Goal: Task Accomplishment & Management: Manage account settings

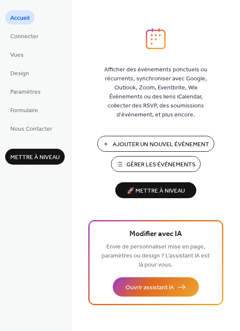
click at [147, 163] on span "Gérer les Événements" at bounding box center [161, 164] width 69 height 9
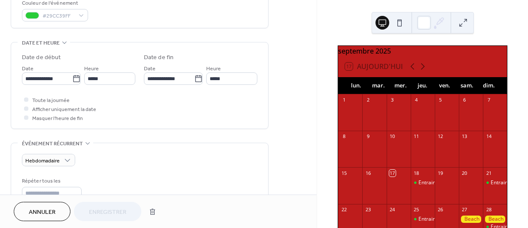
scroll to position [246, 0]
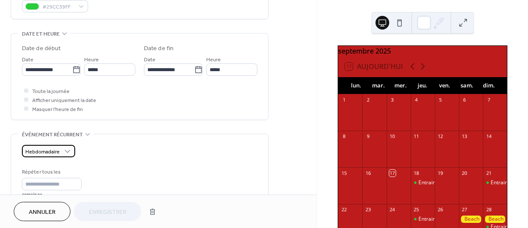
click at [62, 153] on div "Hebdomadaire" at bounding box center [48, 151] width 53 height 12
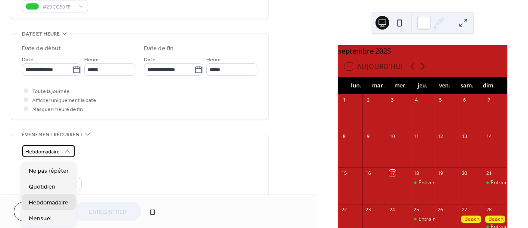
scroll to position [307, 0]
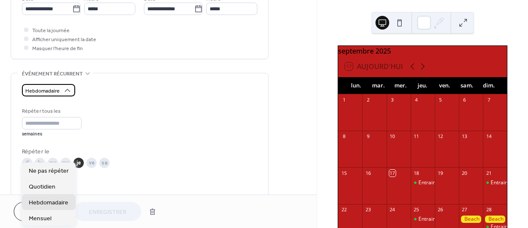
click at [68, 93] on icon at bounding box center [67, 90] width 9 height 9
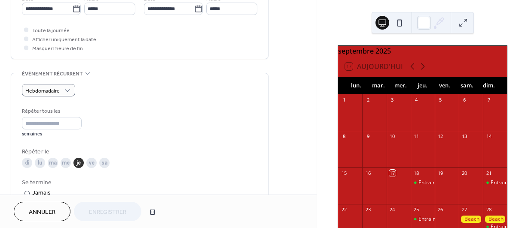
click at [168, 76] on div "**********" at bounding box center [140, 73] width 258 height 667
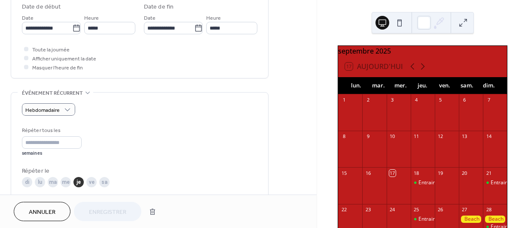
scroll to position [287, 0]
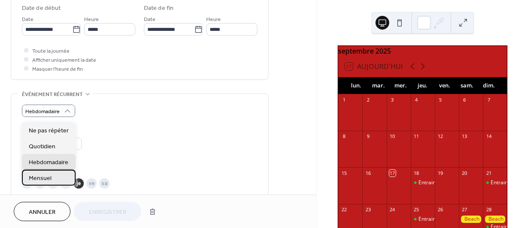
click at [45, 178] on span "Mensuel" at bounding box center [40, 178] width 23 height 9
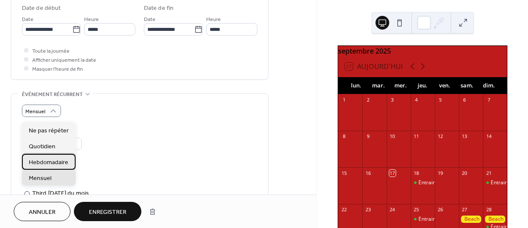
click at [52, 163] on span "Hebdomadaire" at bounding box center [49, 162] width 40 height 9
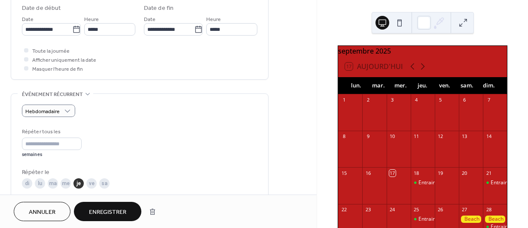
click at [120, 209] on span "Enregistrer" at bounding box center [107, 212] width 37 height 9
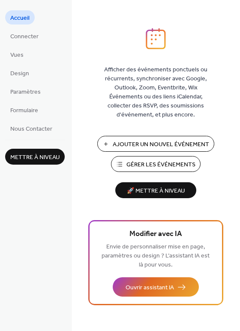
click at [136, 161] on span "Gérer les Événements" at bounding box center [161, 164] width 69 height 9
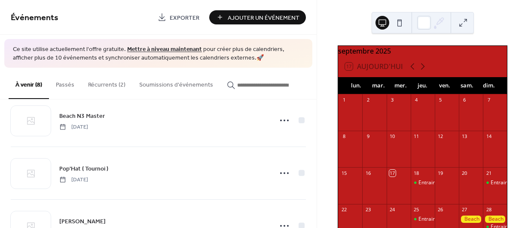
scroll to position [72, 0]
click at [118, 85] on button "Récurrents (2)" at bounding box center [106, 83] width 51 height 30
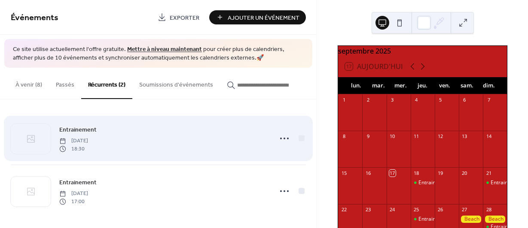
scroll to position [2, 0]
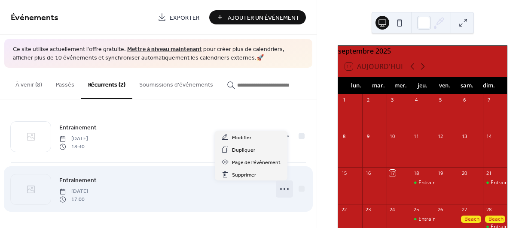
click at [278, 187] on icon at bounding box center [284, 189] width 14 height 14
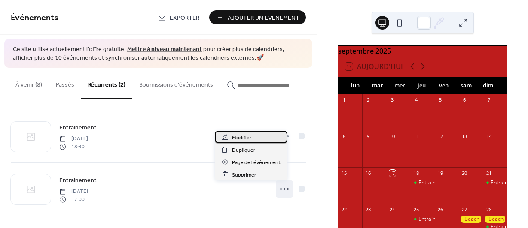
click at [245, 138] on span "Modifier" at bounding box center [241, 138] width 19 height 9
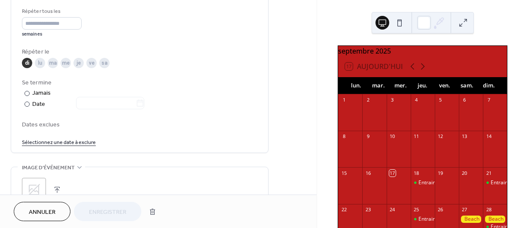
scroll to position [407, 0]
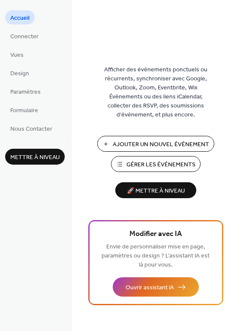
click at [143, 164] on span "Gérer les Événements" at bounding box center [161, 164] width 69 height 9
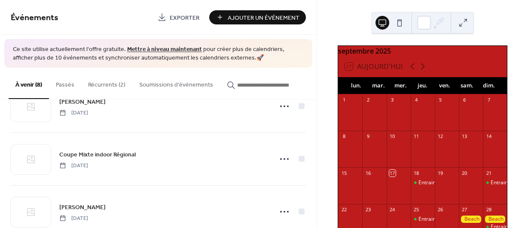
scroll to position [198, 0]
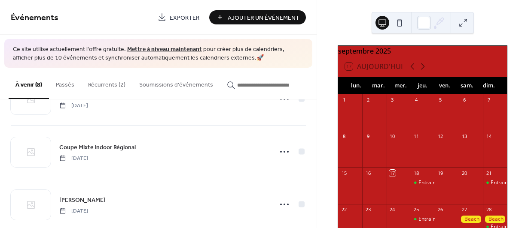
click at [116, 88] on button "Récurrents (2)" at bounding box center [106, 83] width 51 height 30
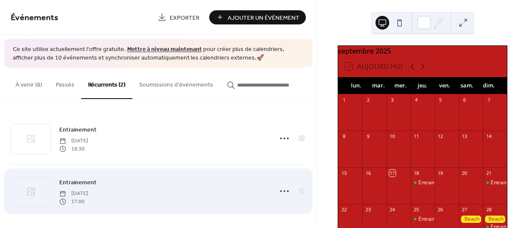
scroll to position [2, 0]
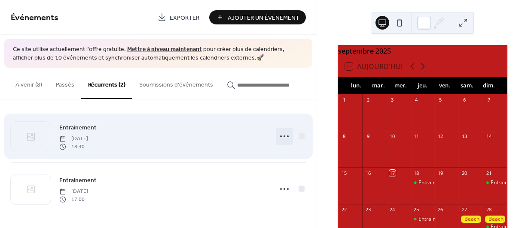
click at [287, 137] on circle at bounding box center [288, 137] width 2 height 2
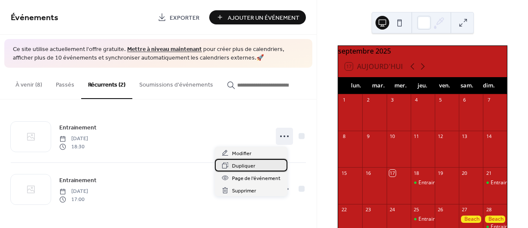
click at [244, 167] on span "Dupliquer" at bounding box center [243, 166] width 23 height 9
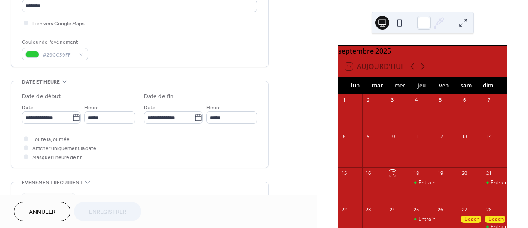
scroll to position [222, 0]
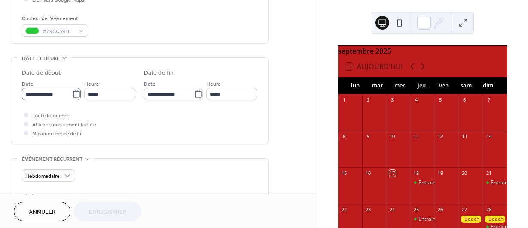
click at [73, 94] on icon at bounding box center [76, 94] width 6 height 7
click at [72, 94] on input "**********" at bounding box center [47, 94] width 50 height 12
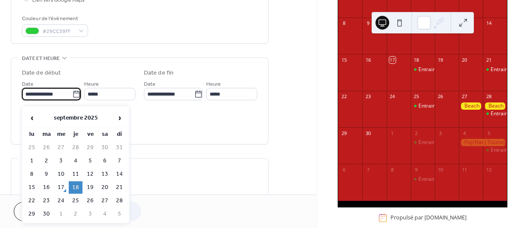
scroll to position [114, 0]
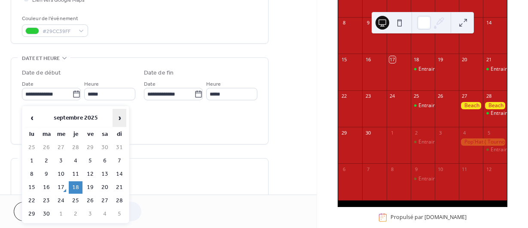
click at [119, 116] on span "›" at bounding box center [119, 117] width 13 height 17
click at [76, 172] on td "16" at bounding box center [76, 174] width 14 height 12
type input "**********"
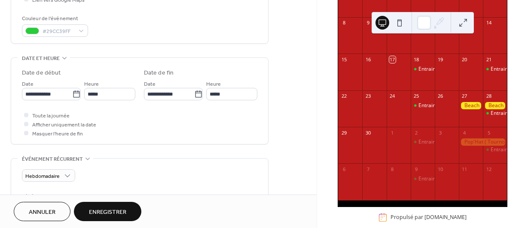
click at [119, 208] on span "Enregistrer" at bounding box center [107, 212] width 37 height 9
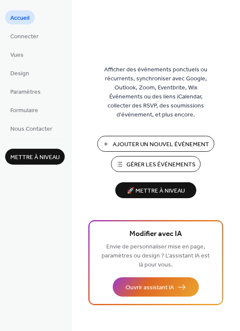
click at [156, 164] on span "Gérer les Événements" at bounding box center [161, 164] width 69 height 9
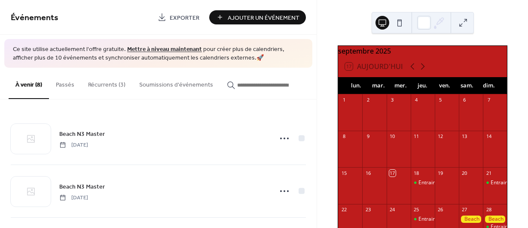
click at [118, 82] on button "Récurrents (3)" at bounding box center [106, 83] width 51 height 30
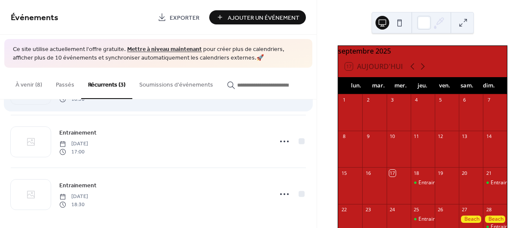
scroll to position [55, 0]
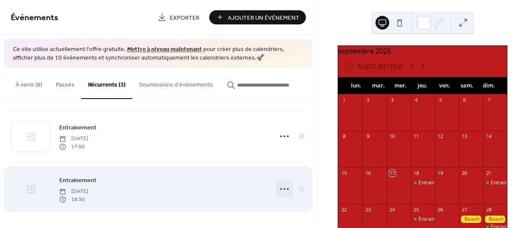
click at [278, 188] on icon at bounding box center [284, 189] width 14 height 14
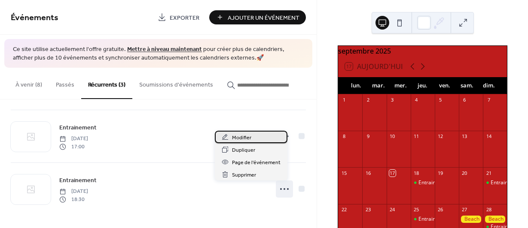
click at [243, 137] on span "Modifier" at bounding box center [241, 138] width 19 height 9
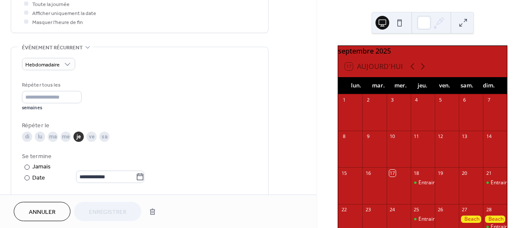
scroll to position [335, 0]
click at [39, 170] on div "Jamais" at bounding box center [41, 165] width 19 height 9
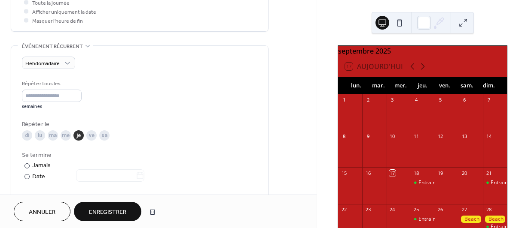
click at [119, 214] on span "Enregistrer" at bounding box center [107, 212] width 37 height 9
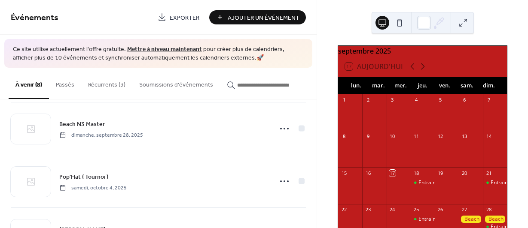
scroll to position [66, 0]
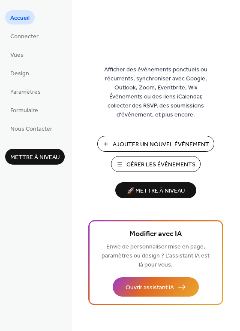
click at [179, 165] on span "Gérer les Événements" at bounding box center [161, 164] width 69 height 9
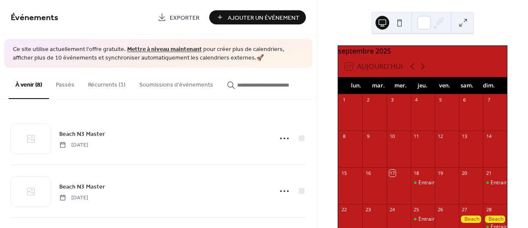
scroll to position [1, 0]
click at [118, 84] on button "Récurrents (3)" at bounding box center [106, 83] width 51 height 30
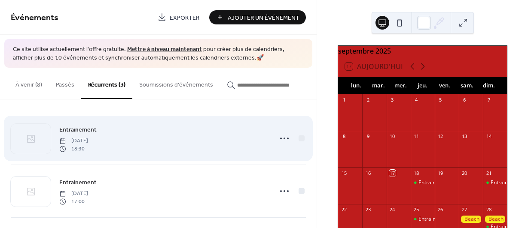
scroll to position [55, 0]
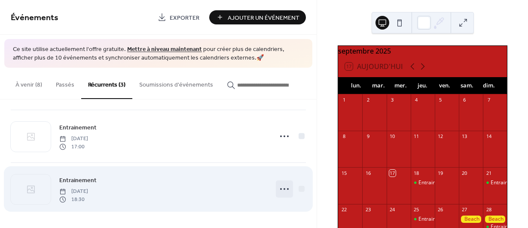
click at [277, 186] on icon at bounding box center [284, 189] width 14 height 14
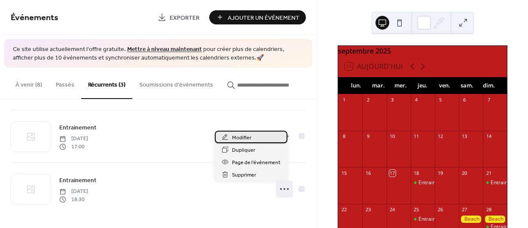
click at [242, 134] on span "Modifier" at bounding box center [241, 138] width 19 height 9
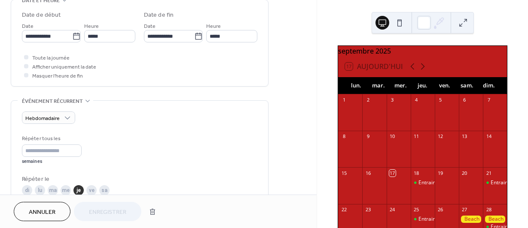
scroll to position [280, 0]
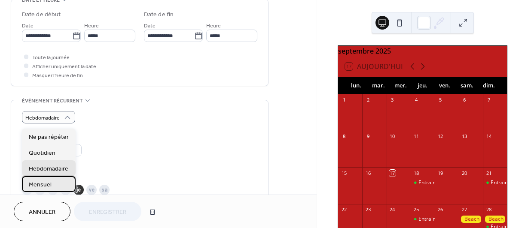
click at [45, 182] on span "Mensuel" at bounding box center [40, 185] width 23 height 9
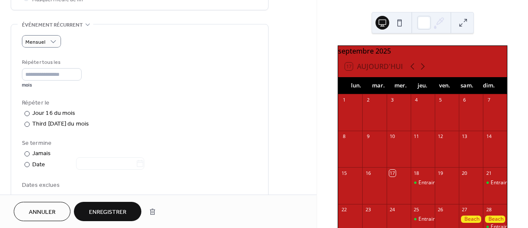
scroll to position [357, 0]
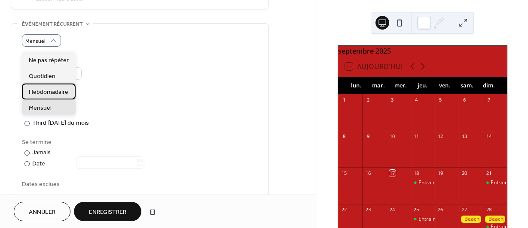
click at [55, 92] on span "Hebdomadaire" at bounding box center [49, 92] width 40 height 9
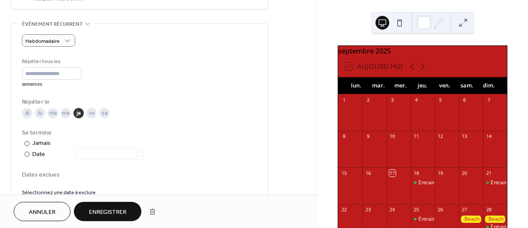
click at [78, 117] on div "je" at bounding box center [78, 113] width 10 height 10
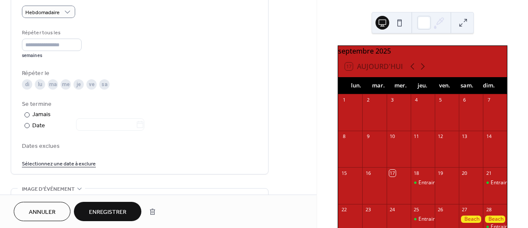
scroll to position [389, 0]
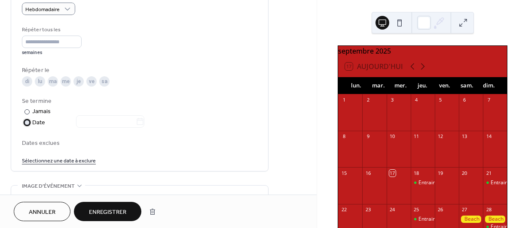
click at [35, 128] on div "Date" at bounding box center [88, 123] width 112 height 10
click at [144, 126] on icon at bounding box center [140, 122] width 9 height 9
click at [136, 126] on input "text" at bounding box center [106, 122] width 60 height 12
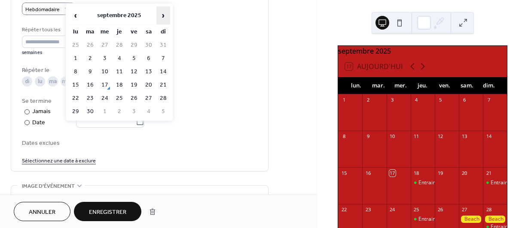
click at [162, 17] on span "›" at bounding box center [163, 15] width 13 height 17
click at [121, 69] on td "16" at bounding box center [119, 72] width 14 height 12
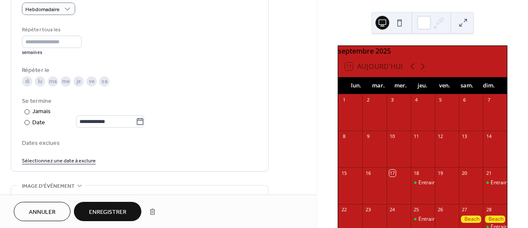
type input "**********"
click at [47, 115] on div "Jamais" at bounding box center [41, 111] width 19 height 9
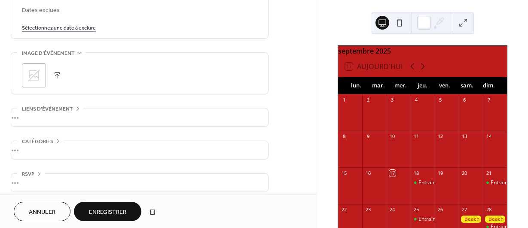
scroll to position [533, 0]
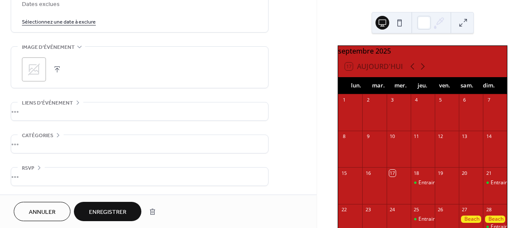
click at [117, 208] on span "Enregistrer" at bounding box center [107, 212] width 37 height 9
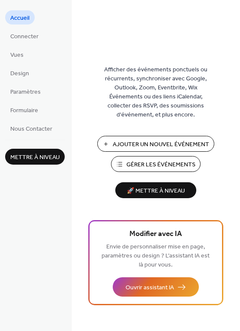
click at [150, 164] on span "Gérer les Événements" at bounding box center [161, 164] width 69 height 9
click at [151, 162] on span "Gérer les Événements" at bounding box center [161, 164] width 69 height 9
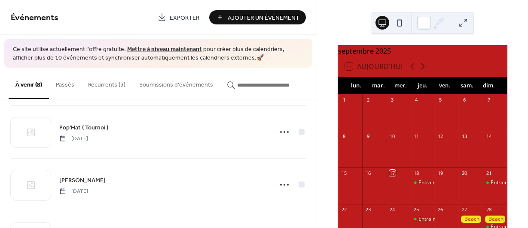
scroll to position [115, 0]
click at [113, 84] on button "Récurrents (3)" at bounding box center [106, 83] width 51 height 30
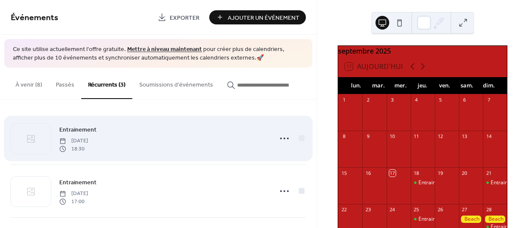
scroll to position [55, 0]
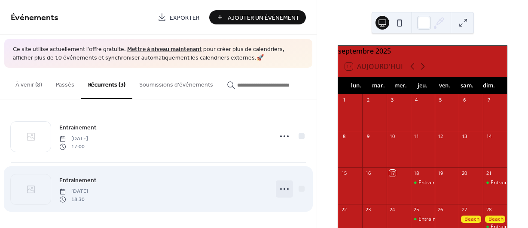
click at [277, 191] on icon at bounding box center [284, 189] width 14 height 14
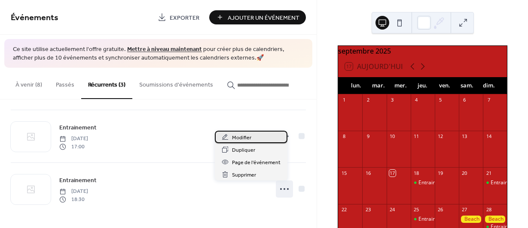
click at [241, 135] on span "Modifier" at bounding box center [241, 138] width 19 height 9
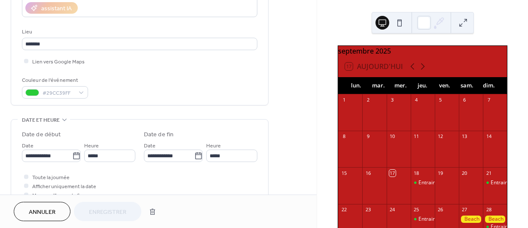
scroll to position [168, 0]
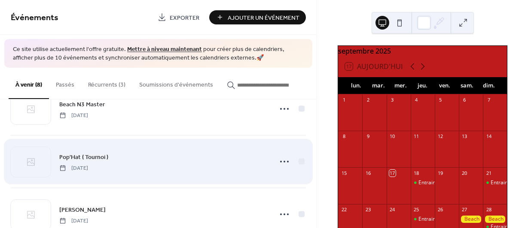
scroll to position [83, 0]
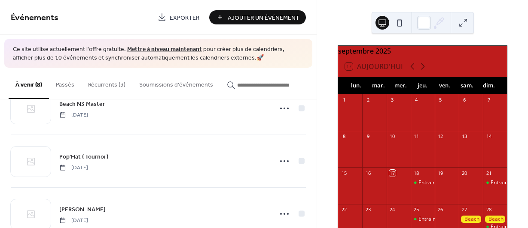
click at [113, 87] on button "Récurrents (3)" at bounding box center [106, 83] width 51 height 30
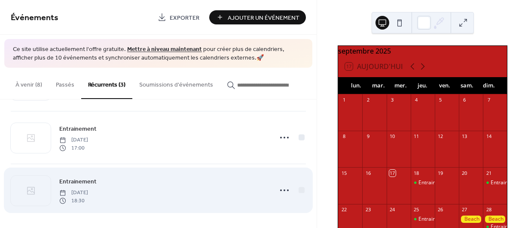
scroll to position [55, 0]
click at [280, 191] on icon at bounding box center [284, 189] width 14 height 14
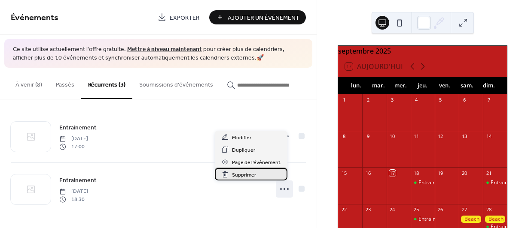
click at [251, 175] on span "Supprimer" at bounding box center [244, 175] width 24 height 9
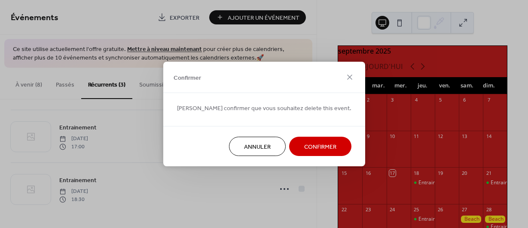
click at [304, 148] on span "Confirmer" at bounding box center [320, 147] width 32 height 9
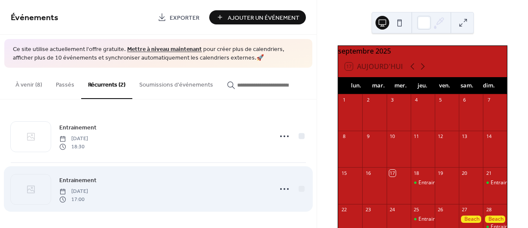
scroll to position [2, 0]
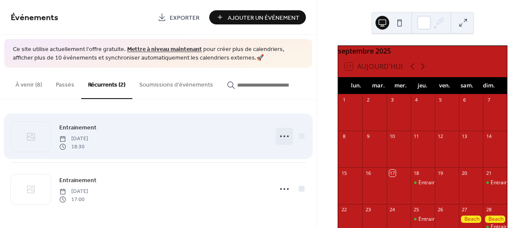
click at [279, 137] on icon at bounding box center [284, 137] width 14 height 14
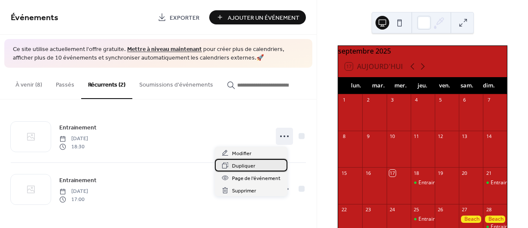
click at [243, 166] on span "Dupliquer" at bounding box center [243, 166] width 23 height 9
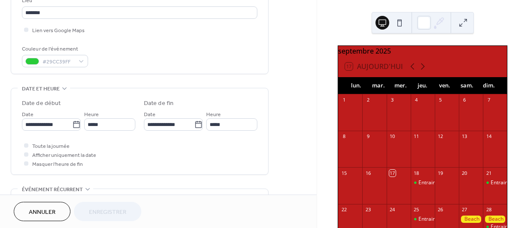
scroll to position [194, 0]
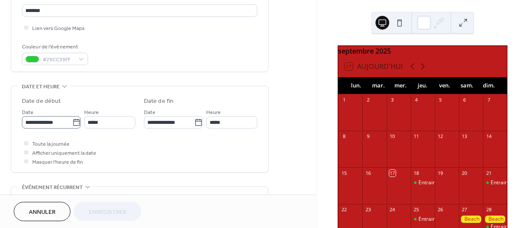
click at [72, 125] on icon at bounding box center [76, 123] width 9 height 9
click at [72, 125] on input "**********" at bounding box center [47, 122] width 50 height 12
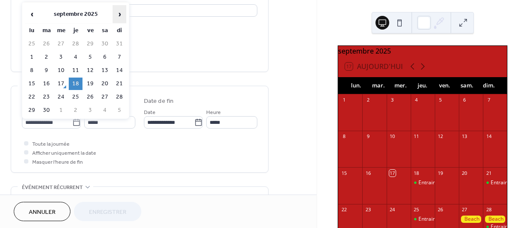
click at [119, 9] on span "›" at bounding box center [119, 14] width 13 height 17
click at [76, 71] on td "16" at bounding box center [76, 70] width 14 height 12
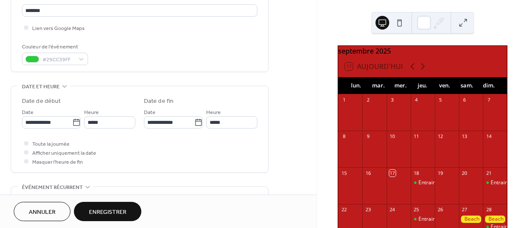
type input "**********"
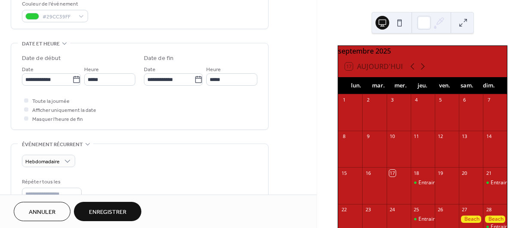
scroll to position [238, 0]
click at [125, 205] on button "Enregistrer" at bounding box center [107, 211] width 67 height 19
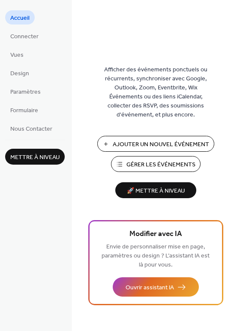
click at [170, 162] on span "Gérer les Événements" at bounding box center [161, 164] width 69 height 9
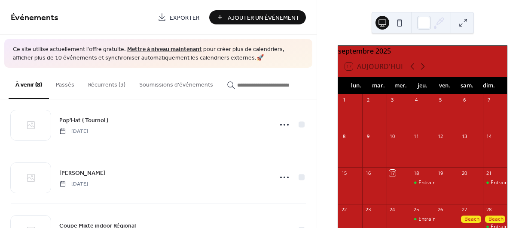
scroll to position [120, 0]
click at [114, 80] on button "Récurrents (3)" at bounding box center [106, 83] width 51 height 30
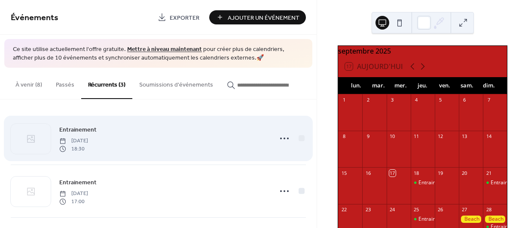
scroll to position [55, 0]
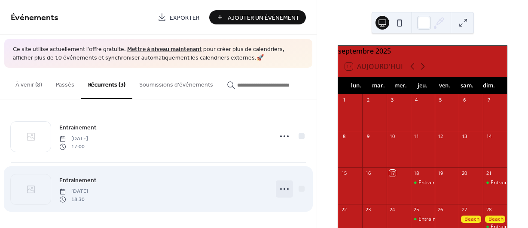
click at [277, 188] on icon at bounding box center [284, 189] width 14 height 14
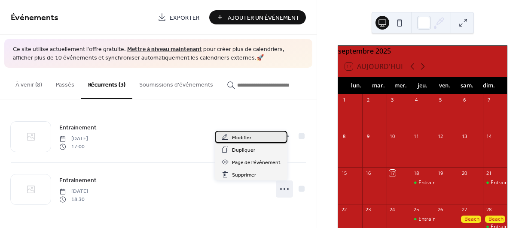
click at [244, 137] on span "Modifier" at bounding box center [241, 138] width 19 height 9
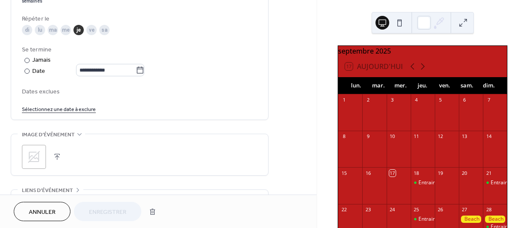
scroll to position [442, 0]
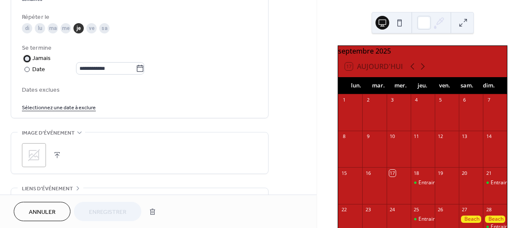
click at [40, 59] on div "Jamais" at bounding box center [41, 58] width 19 height 9
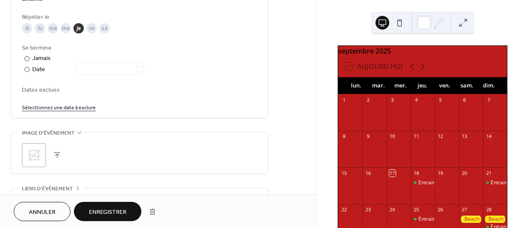
click at [128, 208] on button "Enregistrer" at bounding box center [107, 211] width 67 height 19
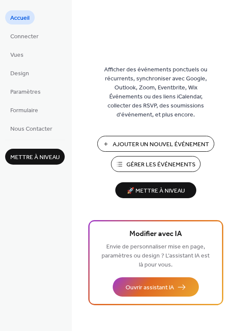
click at [25, 17] on span "Accueil" at bounding box center [19, 18] width 19 height 9
click at [22, 37] on span "Connecter" at bounding box center [24, 36] width 28 height 9
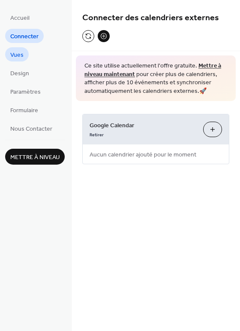
click at [18, 52] on span "Vues" at bounding box center [16, 55] width 13 height 9
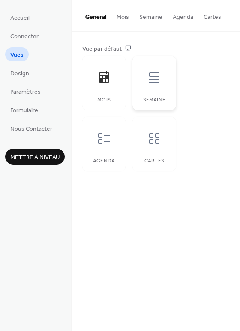
click at [154, 73] on icon at bounding box center [154, 77] width 10 height 10
click at [106, 79] on icon at bounding box center [104, 76] width 10 height 11
click at [26, 71] on span "Design" at bounding box center [19, 73] width 19 height 9
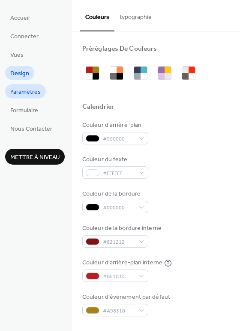
click at [30, 92] on span "Paramètres" at bounding box center [25, 92] width 30 height 9
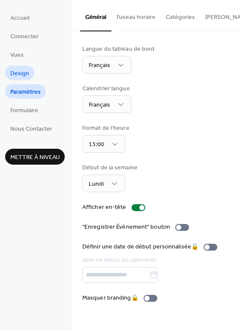
click at [19, 70] on span "Design" at bounding box center [19, 73] width 19 height 9
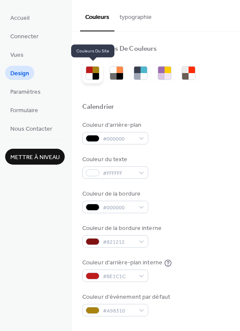
click at [97, 71] on div at bounding box center [96, 70] width 6 height 6
click at [113, 73] on div at bounding box center [113, 70] width 6 height 6
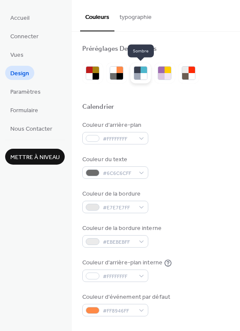
click at [140, 72] on div at bounding box center [137, 70] width 6 height 6
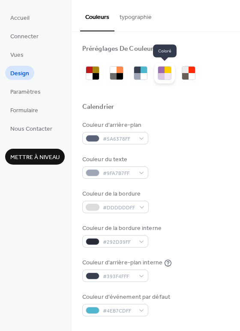
click at [159, 71] on div at bounding box center [161, 70] width 6 height 6
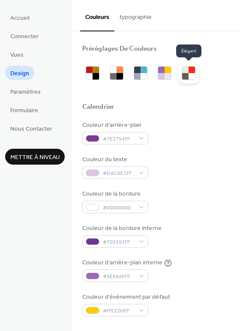
click at [192, 70] on div at bounding box center [192, 70] width 6 height 6
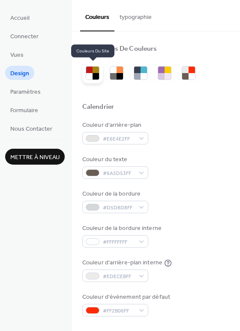
click at [93, 74] on div at bounding box center [96, 76] width 6 height 6
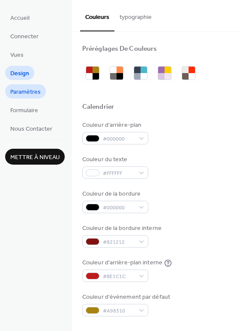
click at [34, 92] on span "Paramètres" at bounding box center [25, 92] width 30 height 9
